Goal: Navigation & Orientation: Find specific page/section

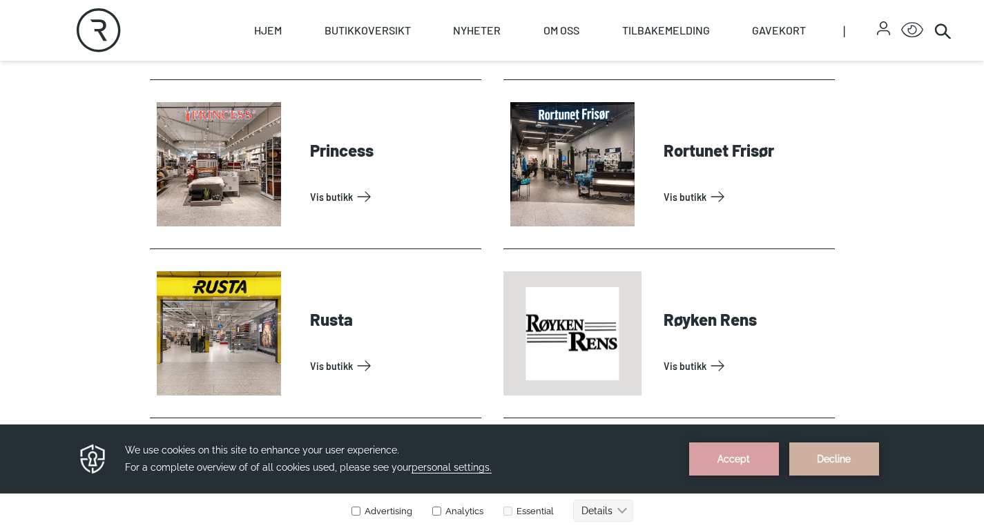
scroll to position [3245, 0]
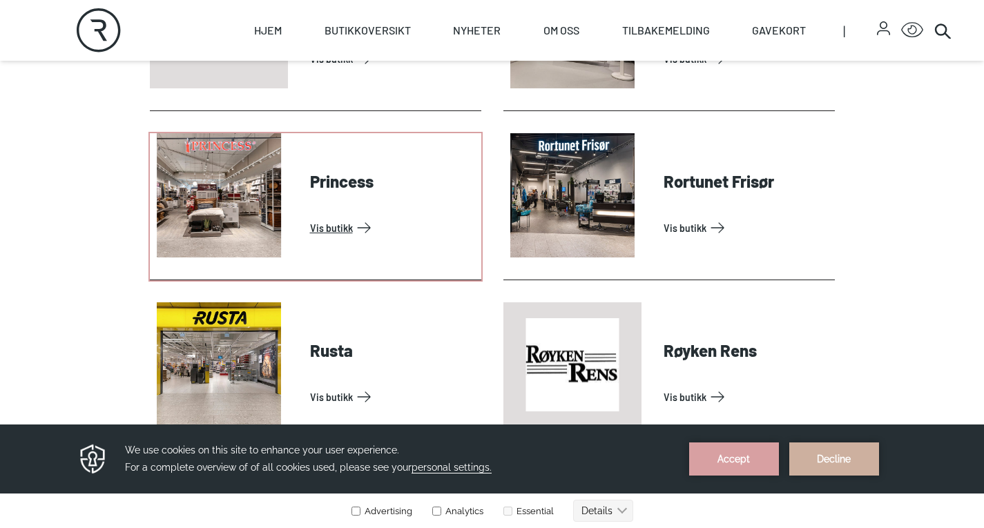
click at [310, 220] on link "Vis butikk" at bounding box center [393, 228] width 166 height 22
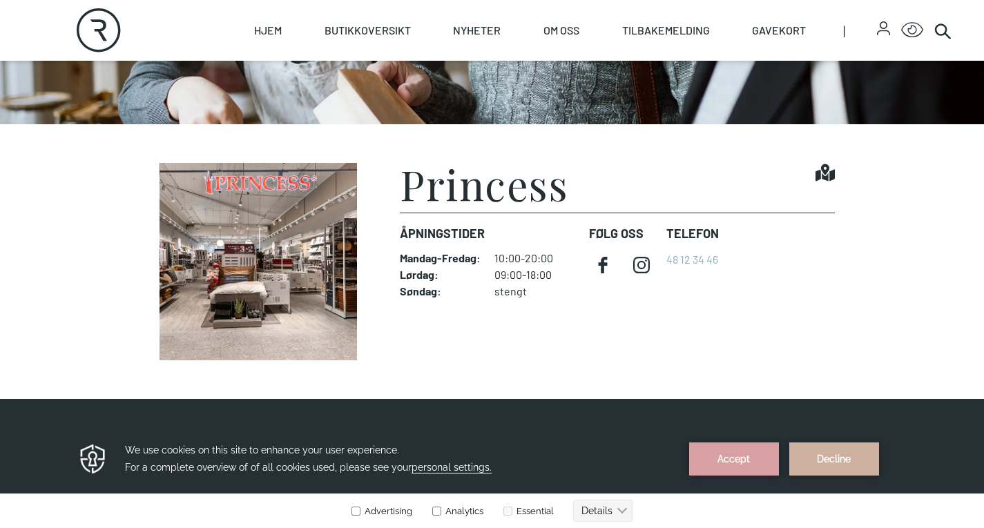
scroll to position [345, 0]
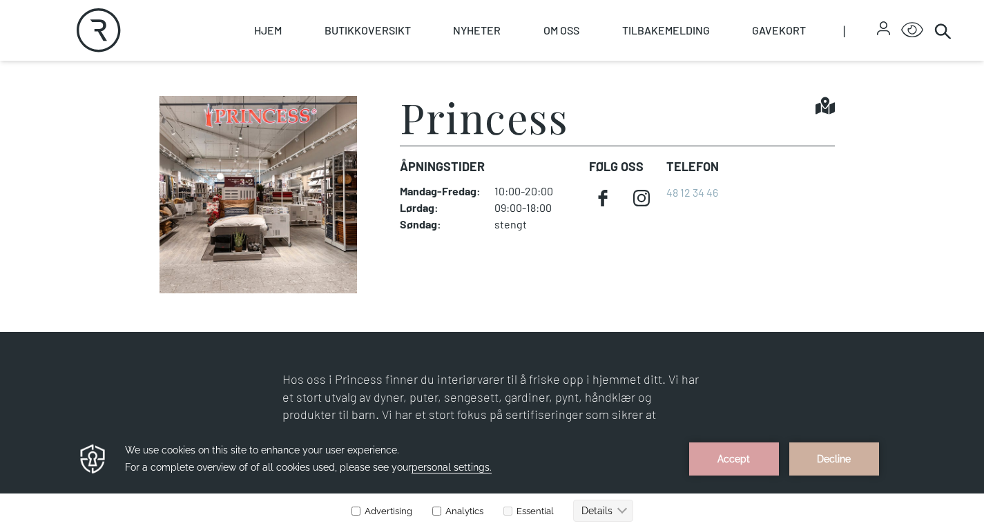
click at [271, 217] on img at bounding box center [258, 194] width 217 height 197
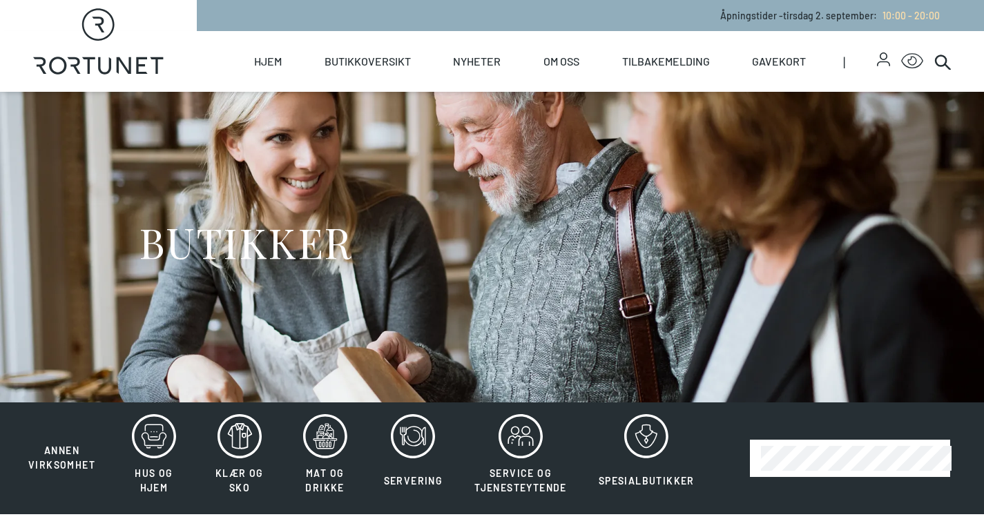
click at [786, 453] on div "Accept Decline" at bounding box center [789, 459] width 235 height 35
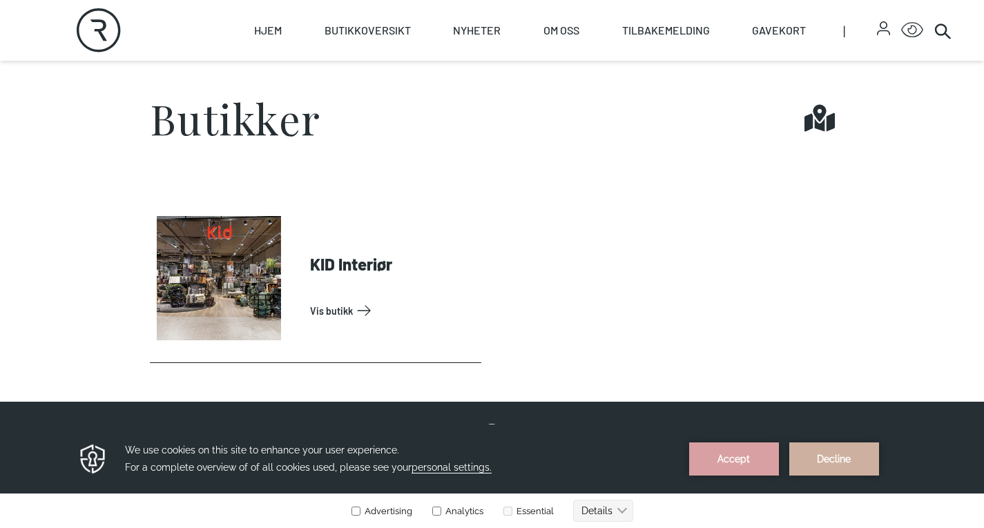
scroll to position [483, 0]
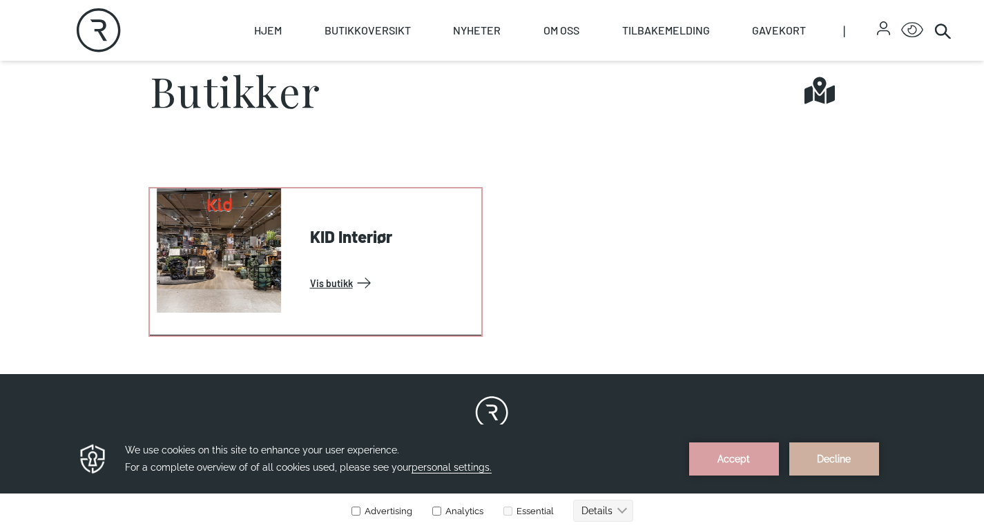
click at [310, 272] on link "Vis butikk" at bounding box center [393, 283] width 166 height 22
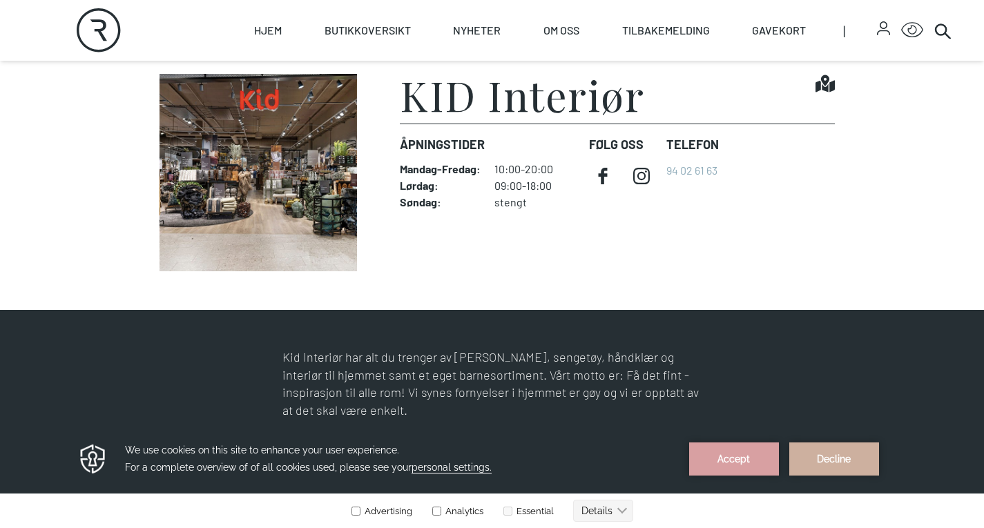
scroll to position [345, 0]
